Goal: Check status

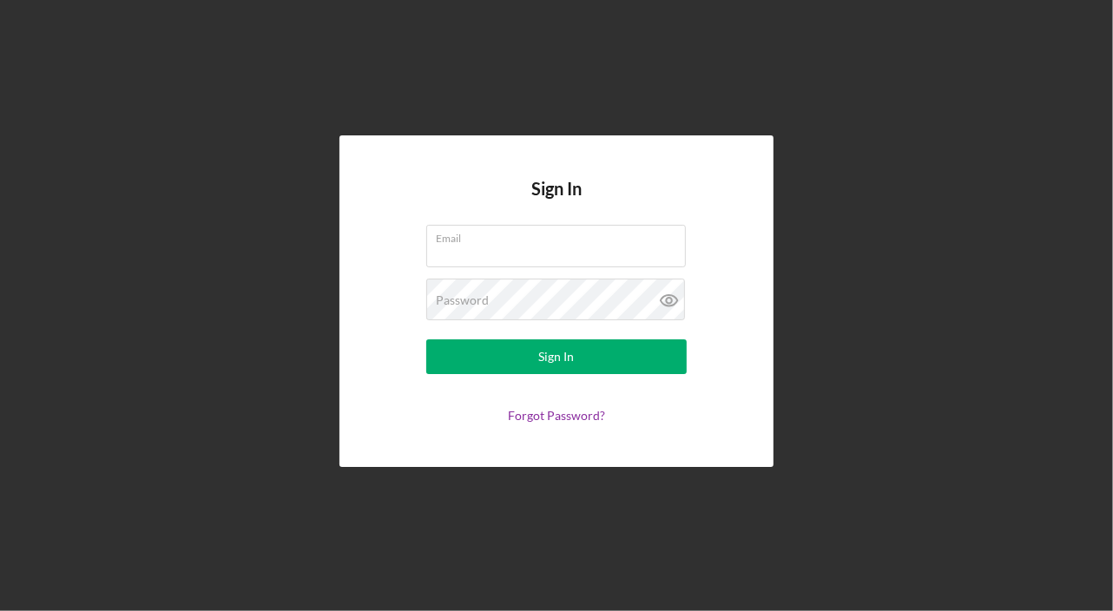
type input "[PERSON_NAME][EMAIL_ADDRESS][DOMAIN_NAME]"
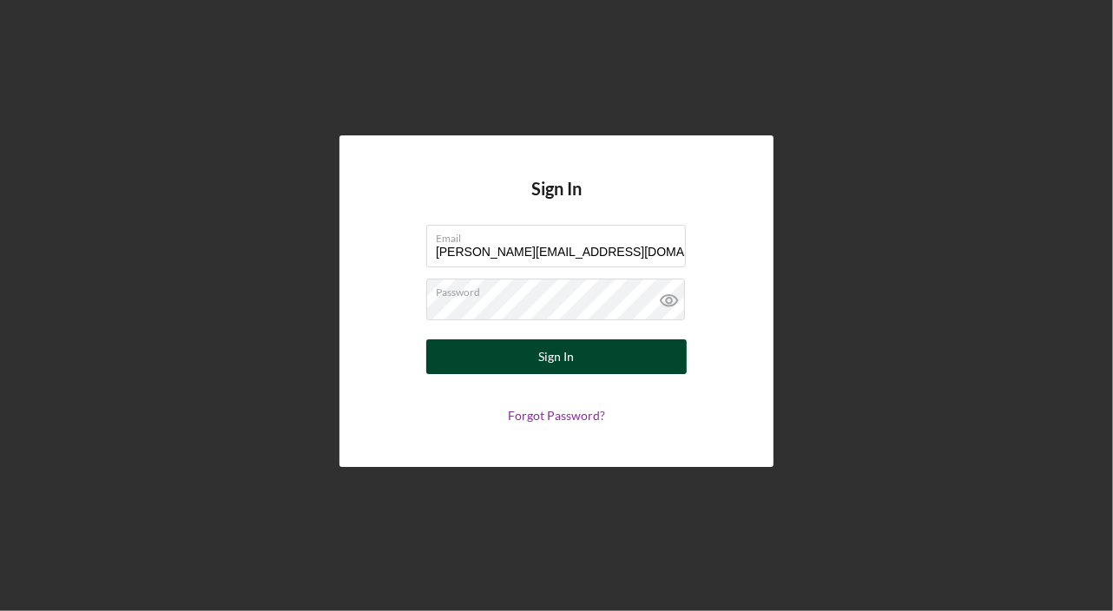
click at [554, 366] on div "Sign In" at bounding box center [557, 357] width 36 height 35
